Goal: Check status: Check status

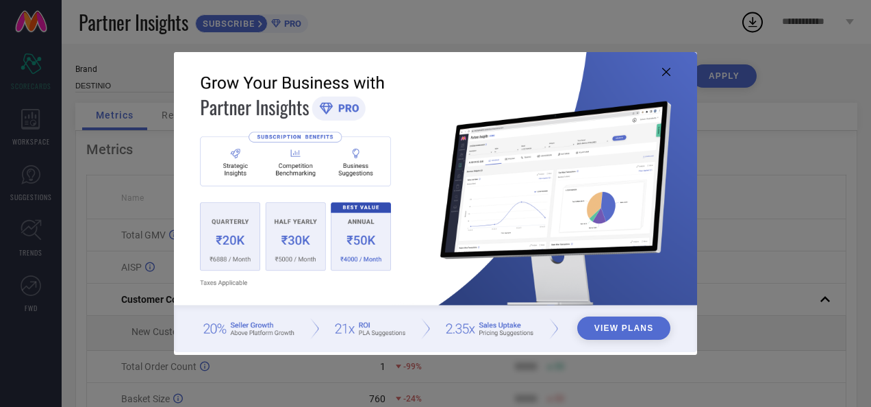
click at [666, 69] on icon at bounding box center [666, 72] width 8 height 8
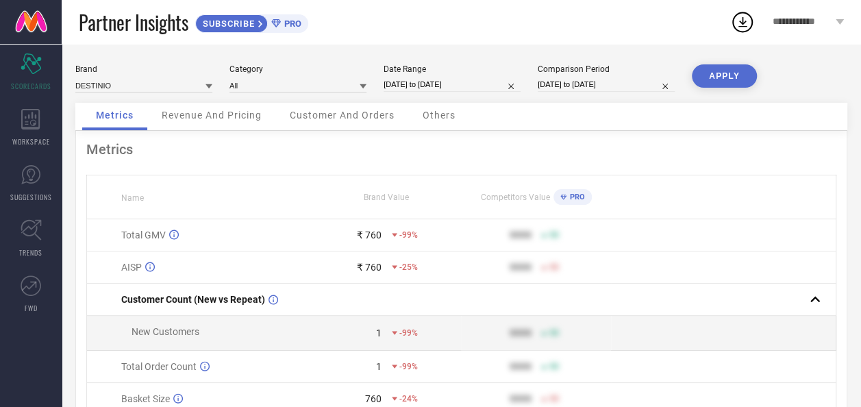
click at [419, 86] on input "[DATE] to [DATE]" at bounding box center [452, 84] width 137 height 14
select select "7"
select select "2025"
select select "8"
select select "2025"
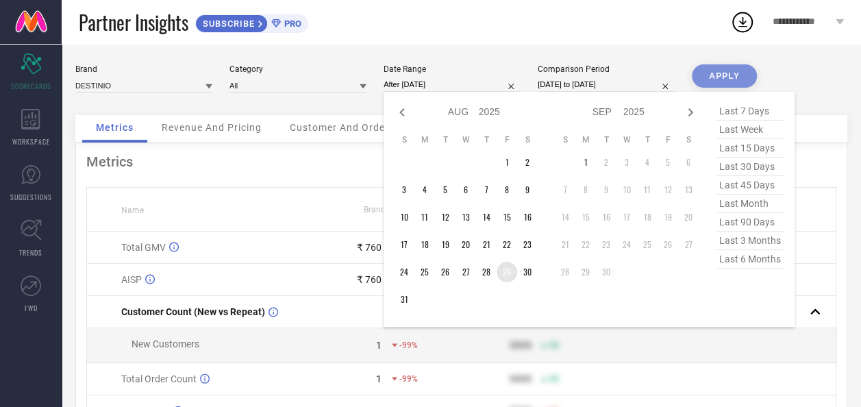
click at [507, 276] on td "29" at bounding box center [507, 272] width 21 height 21
type input "[DATE] to [DATE]"
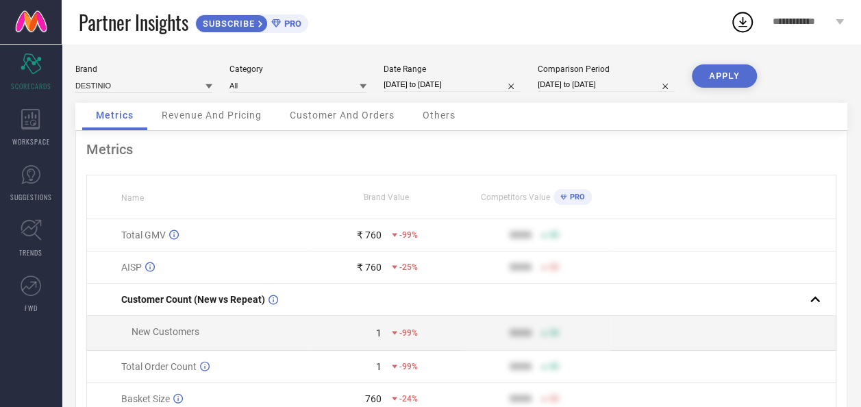
click at [734, 75] on button "APPLY" at bounding box center [724, 75] width 65 height 23
click at [425, 85] on input "[DATE] to [DATE]" at bounding box center [452, 84] width 137 height 14
select select "7"
select select "2025"
select select "8"
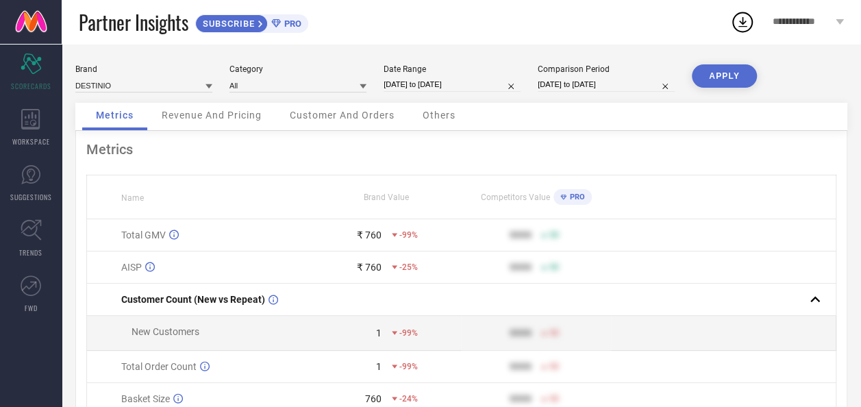
select select "2025"
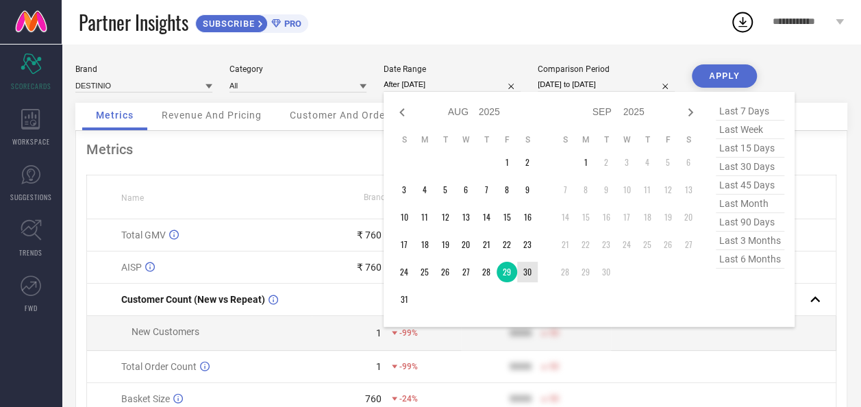
click at [529, 273] on td "30" at bounding box center [527, 272] width 21 height 21
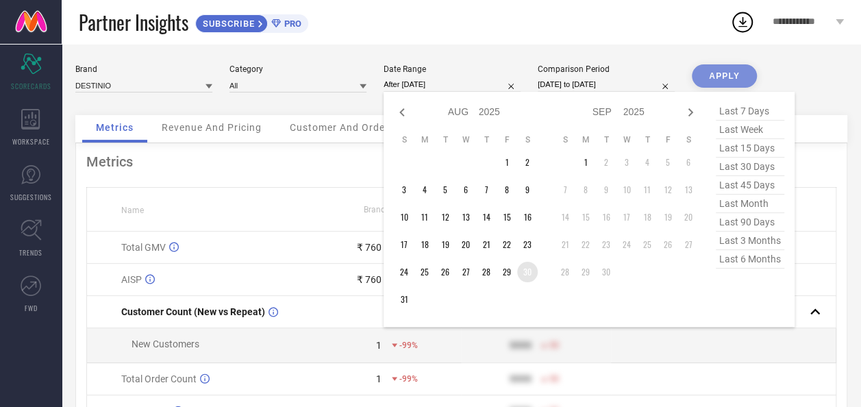
type input "[DATE] to [DATE]"
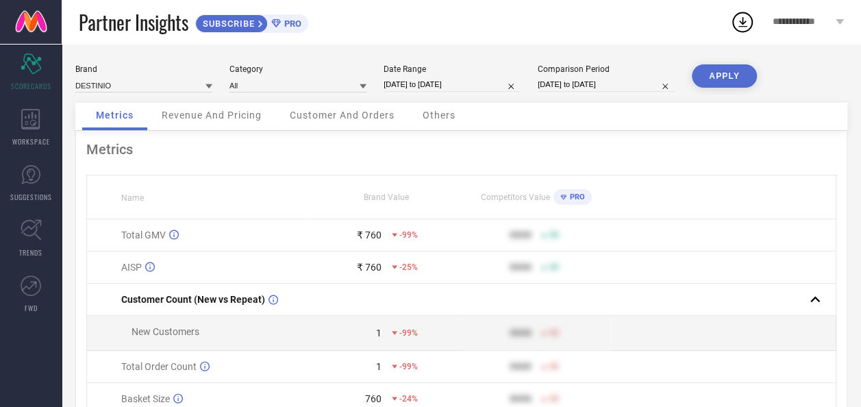
click at [729, 75] on button "APPLY" at bounding box center [724, 75] width 65 height 23
click at [430, 84] on input "[DATE] to [DATE]" at bounding box center [452, 84] width 137 height 14
select select "7"
select select "2025"
select select "8"
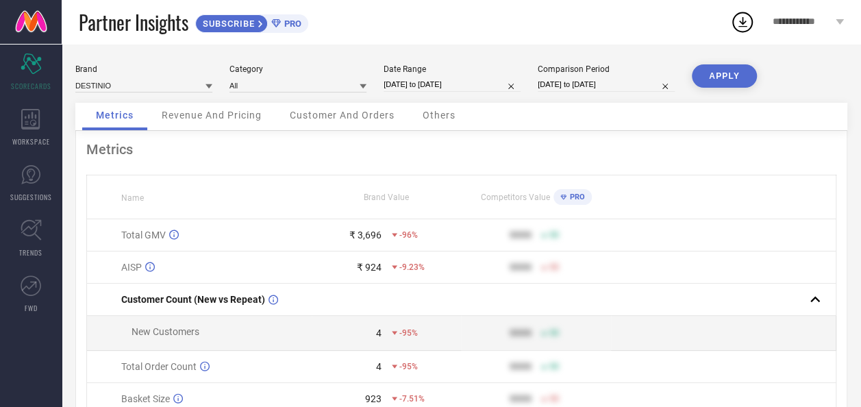
select select "2025"
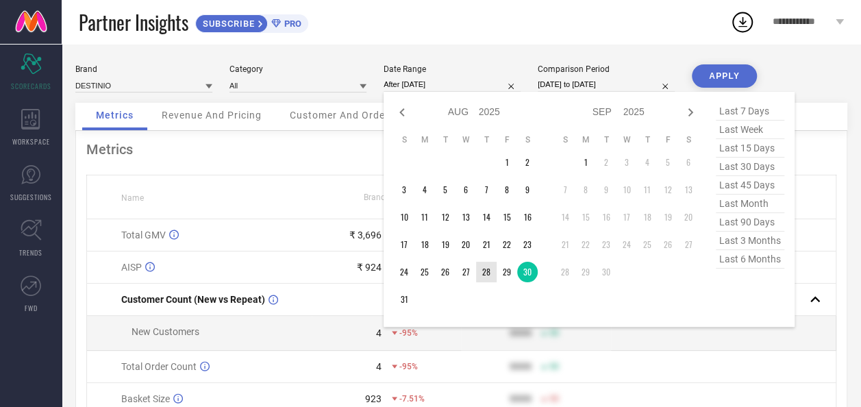
click at [485, 271] on td "28" at bounding box center [486, 272] width 21 height 21
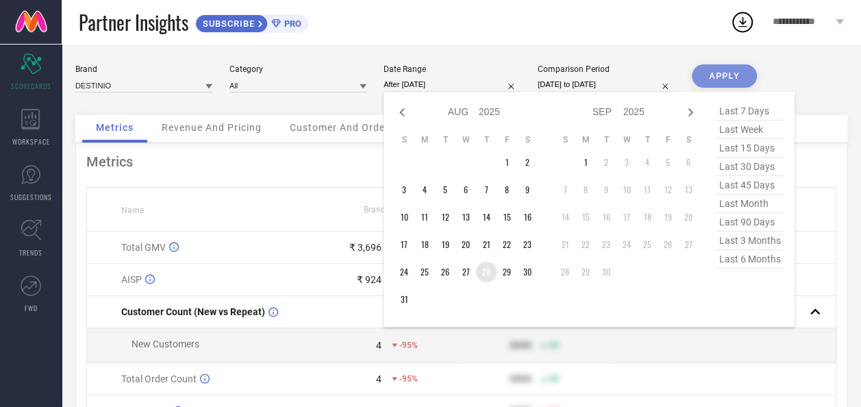
type input "[DATE] to [DATE]"
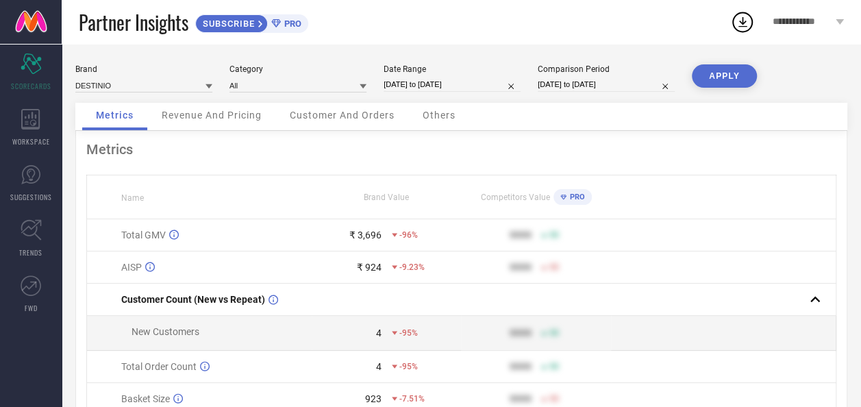
click at [728, 73] on button "APPLY" at bounding box center [724, 75] width 65 height 23
click at [443, 92] on div "Date Range [DATE] to [DATE]" at bounding box center [452, 78] width 137 height 28
select select "7"
select select "2025"
select select "8"
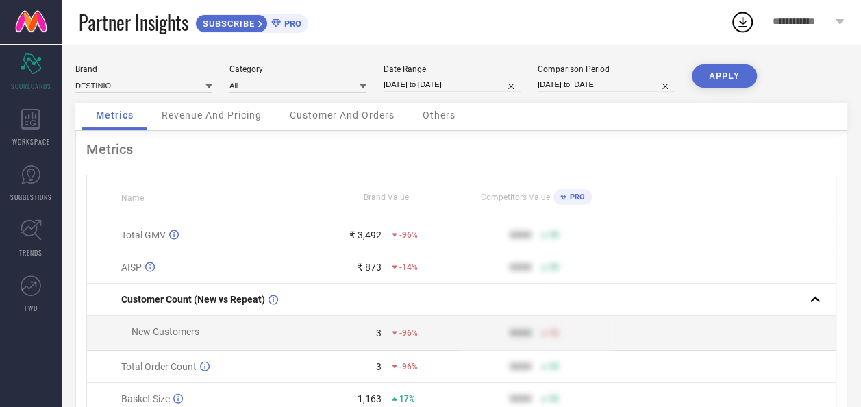
select select "2025"
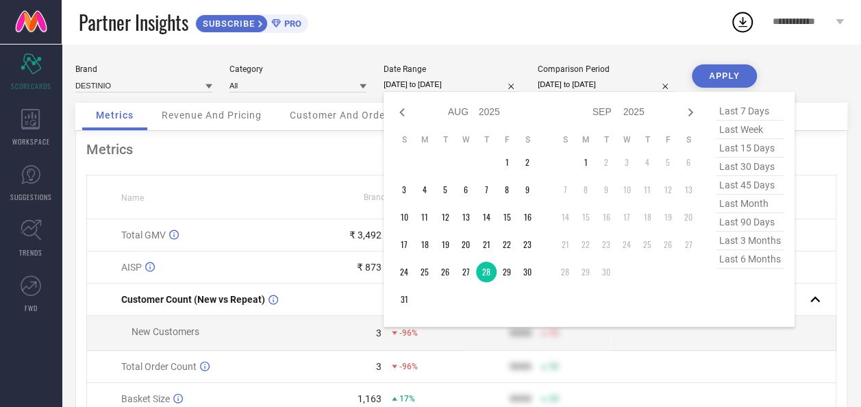
click at [445, 84] on input "[DATE] to [DATE]" at bounding box center [452, 84] width 137 height 14
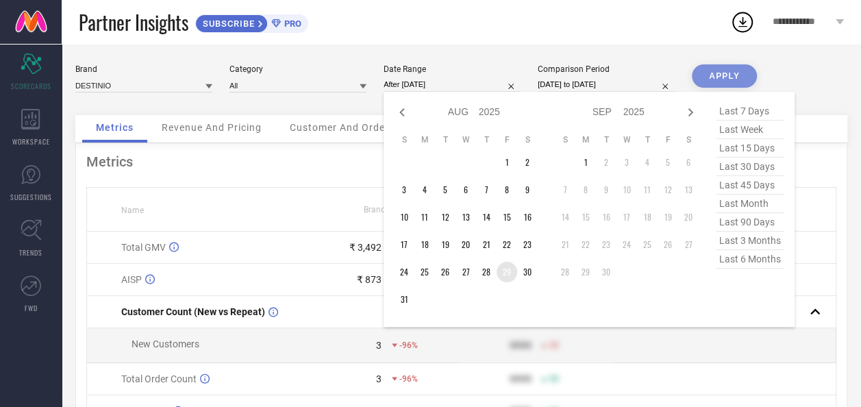
click at [513, 274] on td "29" at bounding box center [507, 272] width 21 height 21
type input "[DATE] to [DATE]"
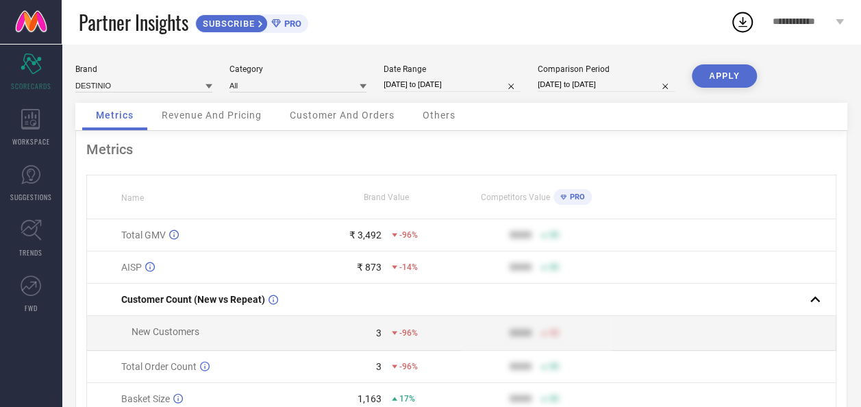
click at [717, 81] on button "APPLY" at bounding box center [724, 75] width 65 height 23
select select "7"
select select "2025"
select select "8"
select select "2025"
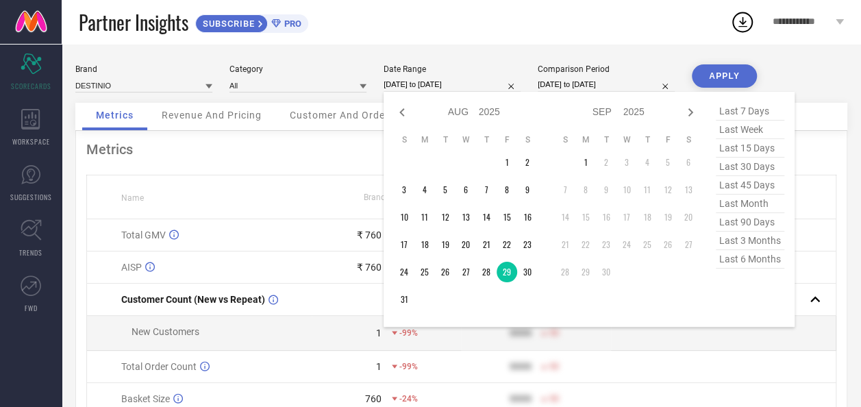
click at [418, 88] on input "[DATE] to [DATE]" at bounding box center [452, 84] width 137 height 14
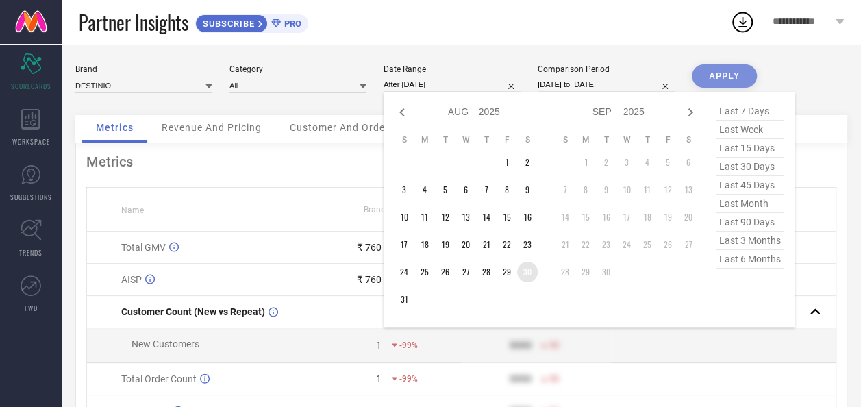
click at [524, 271] on td "30" at bounding box center [527, 272] width 21 height 21
type input "[DATE] to [DATE]"
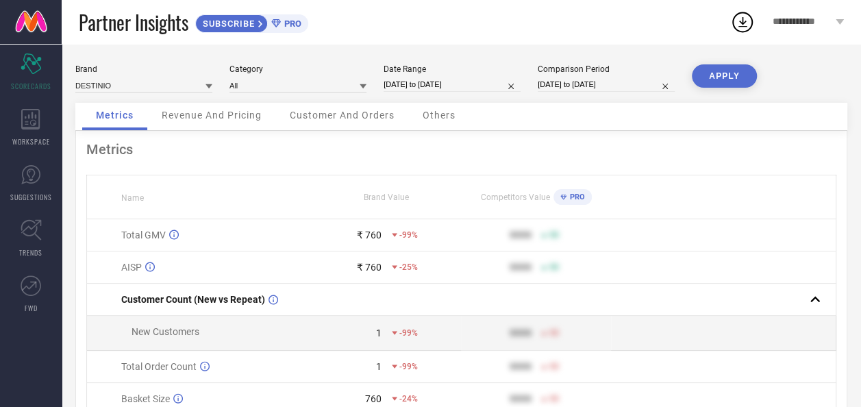
click at [729, 75] on button "APPLY" at bounding box center [724, 75] width 65 height 23
click at [411, 86] on input "[DATE] to [DATE]" at bounding box center [452, 84] width 137 height 14
select select "7"
select select "2025"
select select "8"
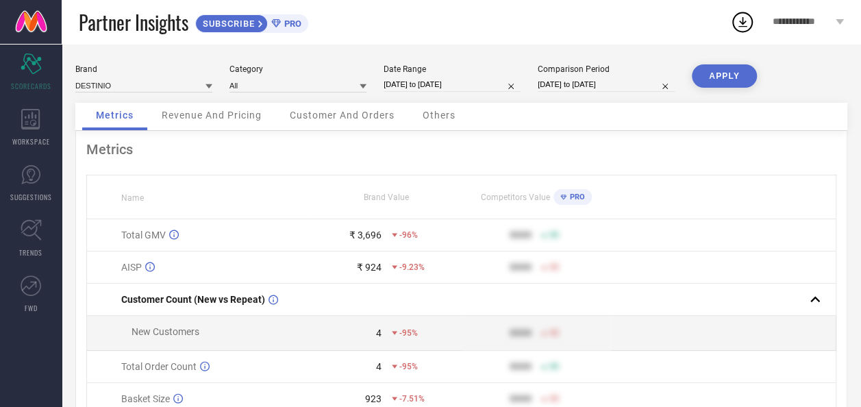
select select "2025"
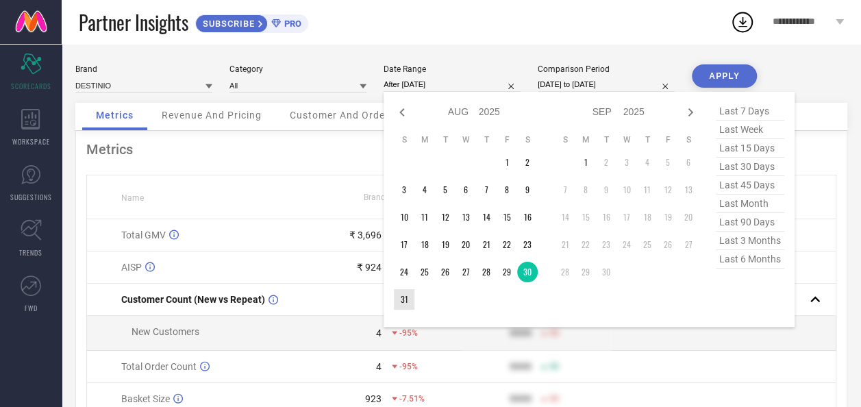
click at [399, 301] on td "31" at bounding box center [404, 299] width 21 height 21
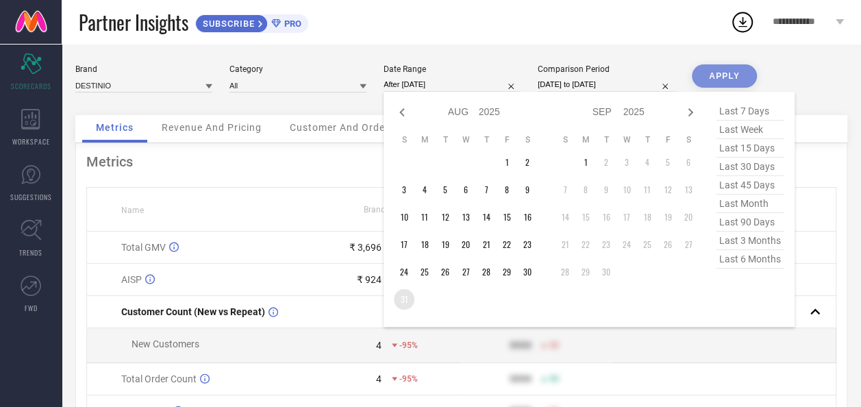
type input "[DATE] to [DATE]"
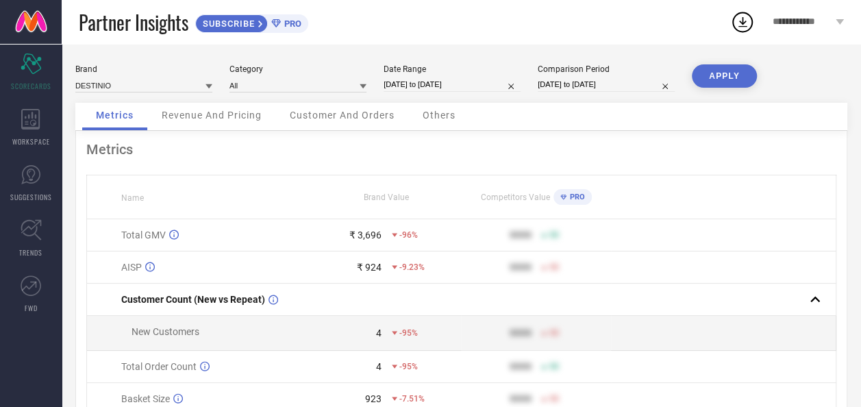
click at [721, 79] on button "APPLY" at bounding box center [724, 75] width 65 height 23
select select "7"
select select "2025"
select select "8"
select select "2025"
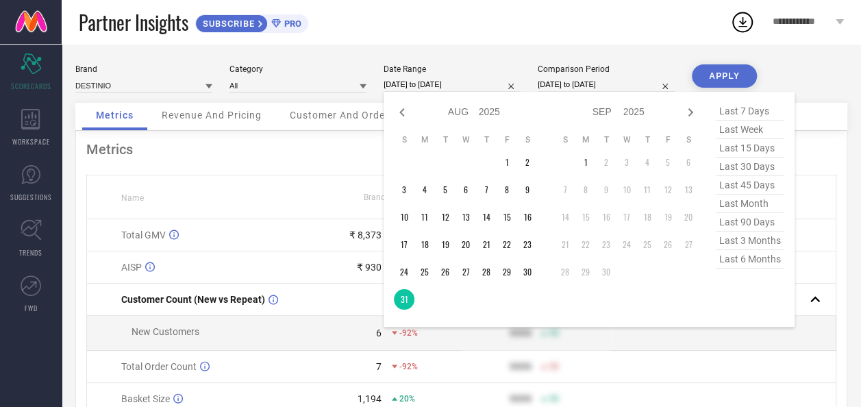
click at [426, 84] on input "[DATE] to [DATE]" at bounding box center [452, 84] width 137 height 14
click at [586, 166] on td "1" at bounding box center [585, 162] width 21 height 21
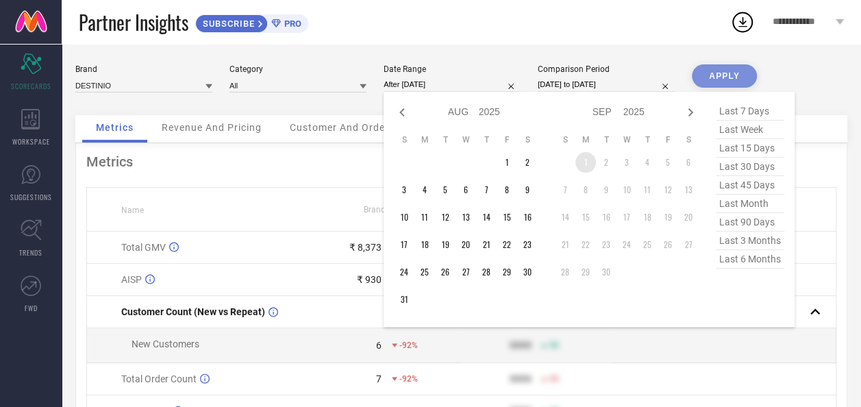
type input "[DATE] to [DATE]"
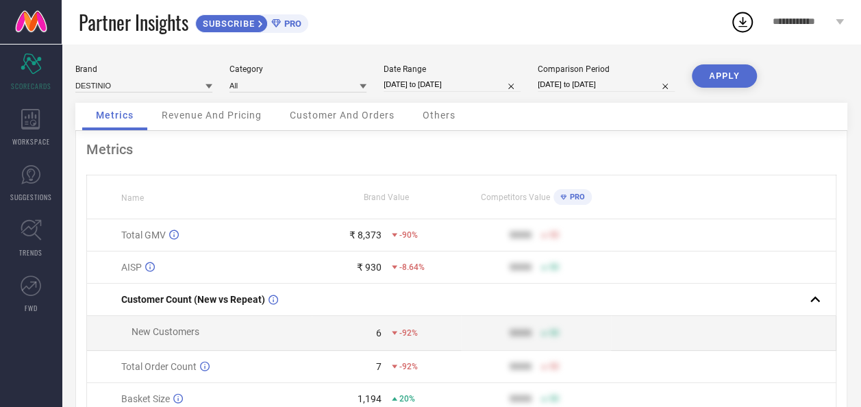
click at [724, 75] on button "APPLY" at bounding box center [724, 75] width 65 height 23
